Goal: Check status

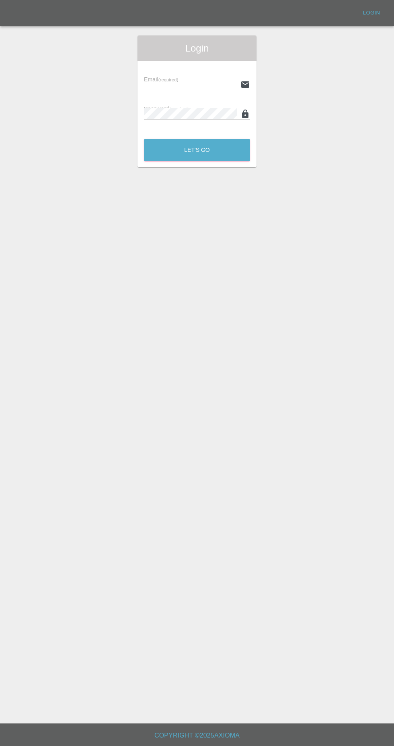
scroll to position [5, 0]
click at [202, 79] on input "text" at bounding box center [190, 84] width 93 height 12
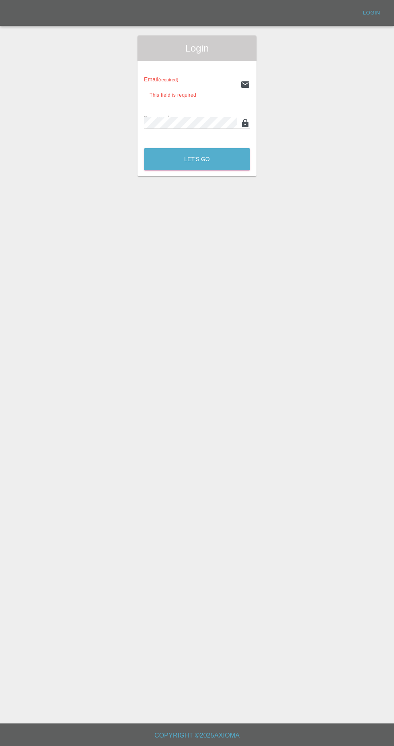
type input "[EMAIL_ADDRESS][DOMAIN_NAME]"
click at [144, 148] on button "Let's Go" at bounding box center [197, 159] width 106 height 22
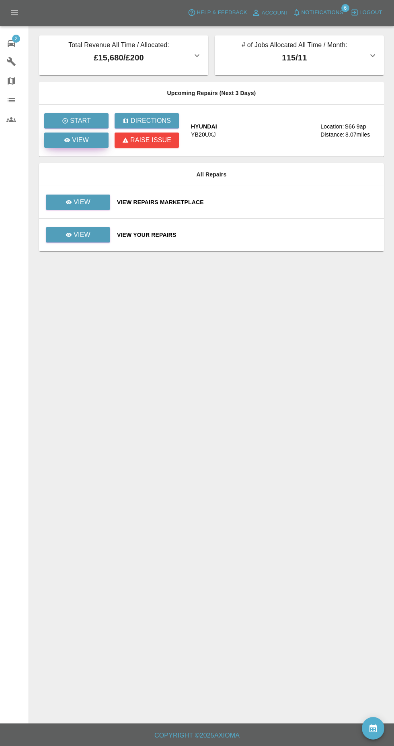
click at [86, 138] on p "View" at bounding box center [80, 140] width 17 height 10
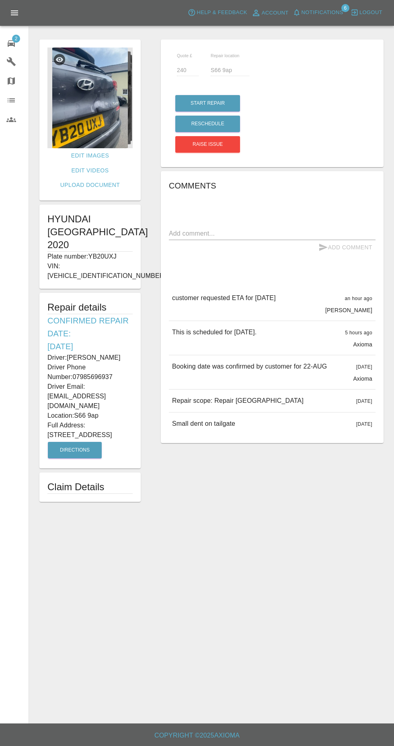
click at [95, 112] on img at bounding box center [89, 97] width 85 height 101
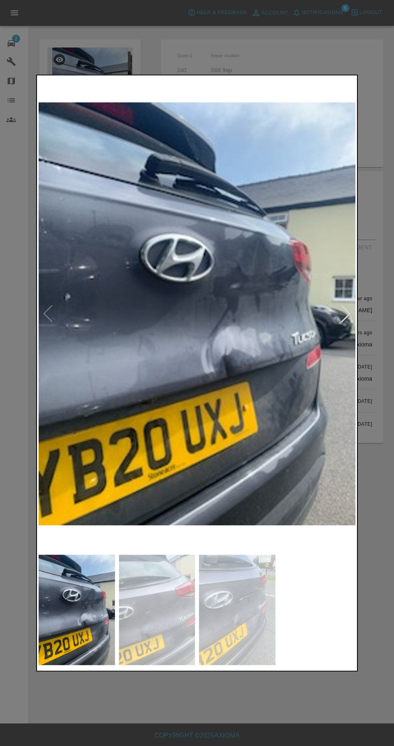
click at [157, 615] on img at bounding box center [157, 609] width 76 height 110
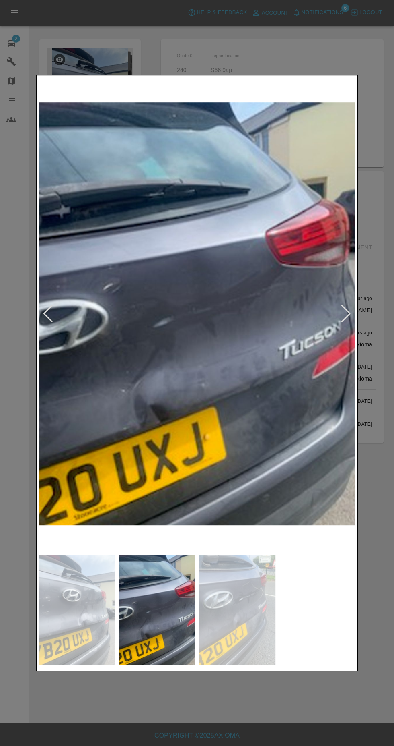
click at [239, 620] on img at bounding box center [237, 609] width 76 height 110
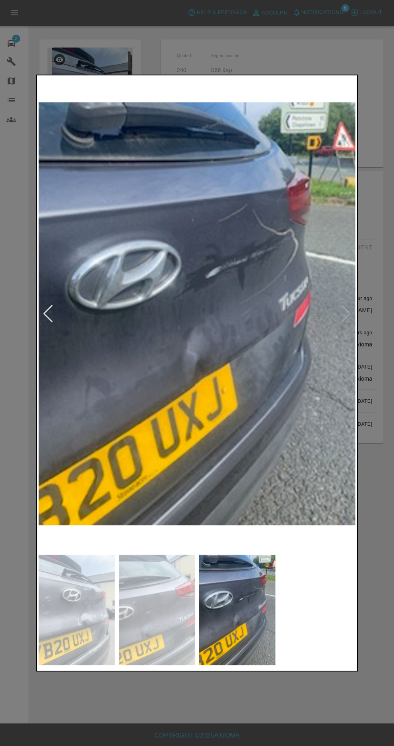
scroll to position [14, 0]
